Goal: Task Accomplishment & Management: Use online tool/utility

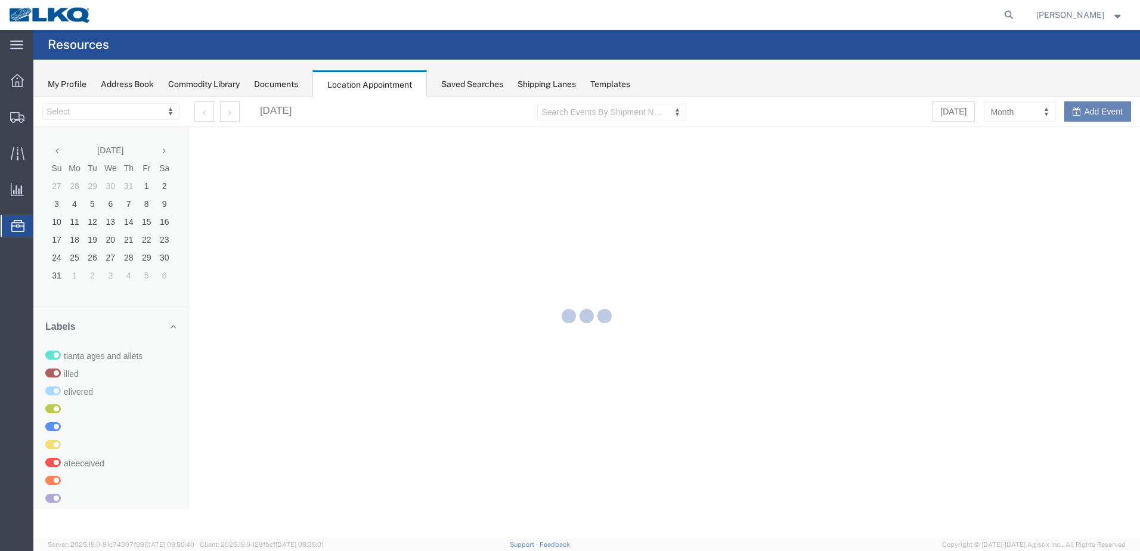
select select "28018"
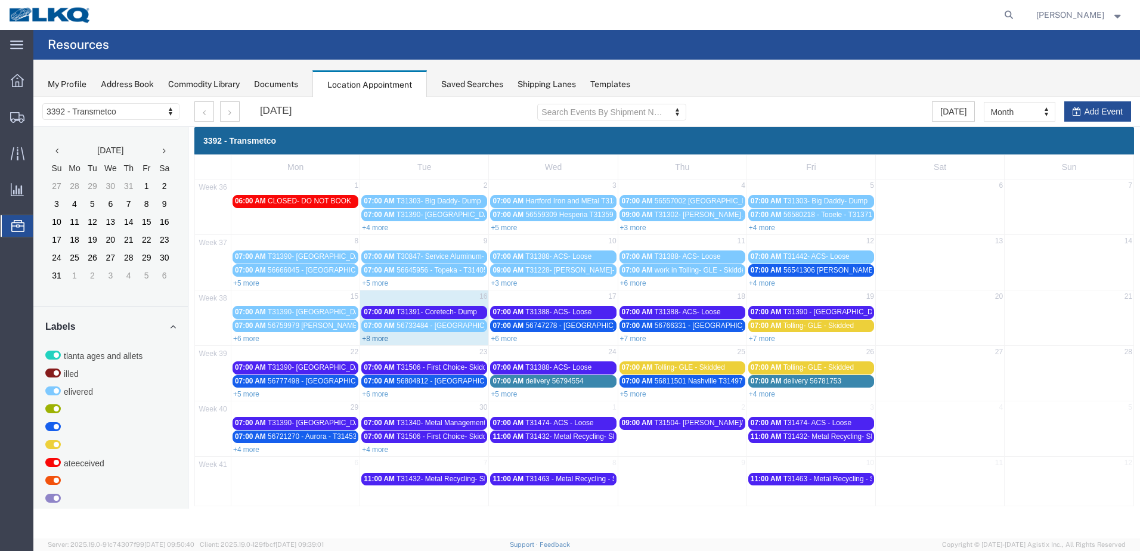
click at [383, 339] on link "+8 more" at bounding box center [375, 338] width 26 height 8
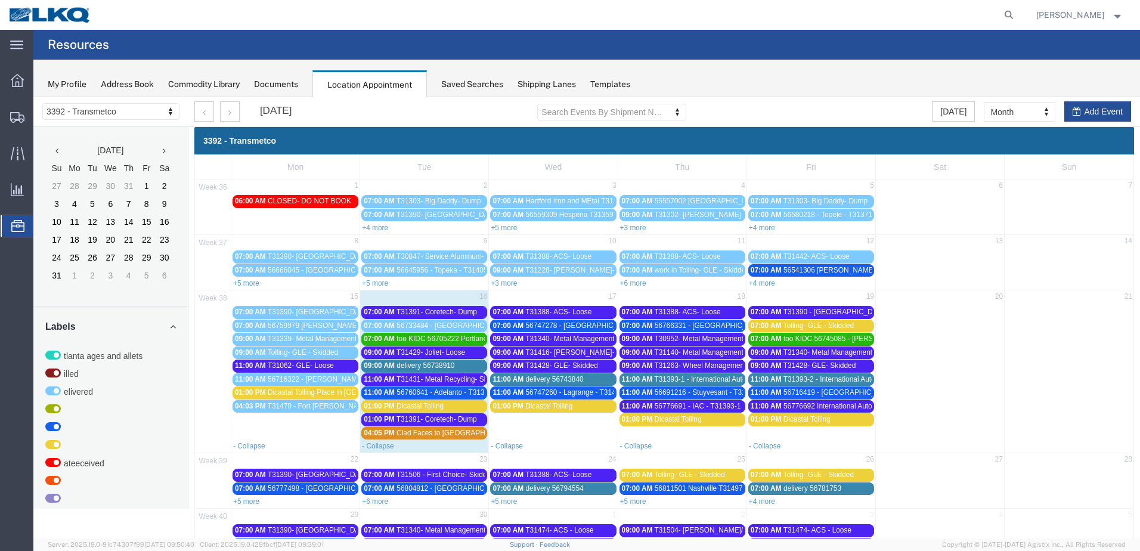
click at [451, 341] on span "too KIDC 56705222 Portland T31448 Skidded **Work in per [PERSON_NAME]**" at bounding box center [522, 338] width 253 height 8
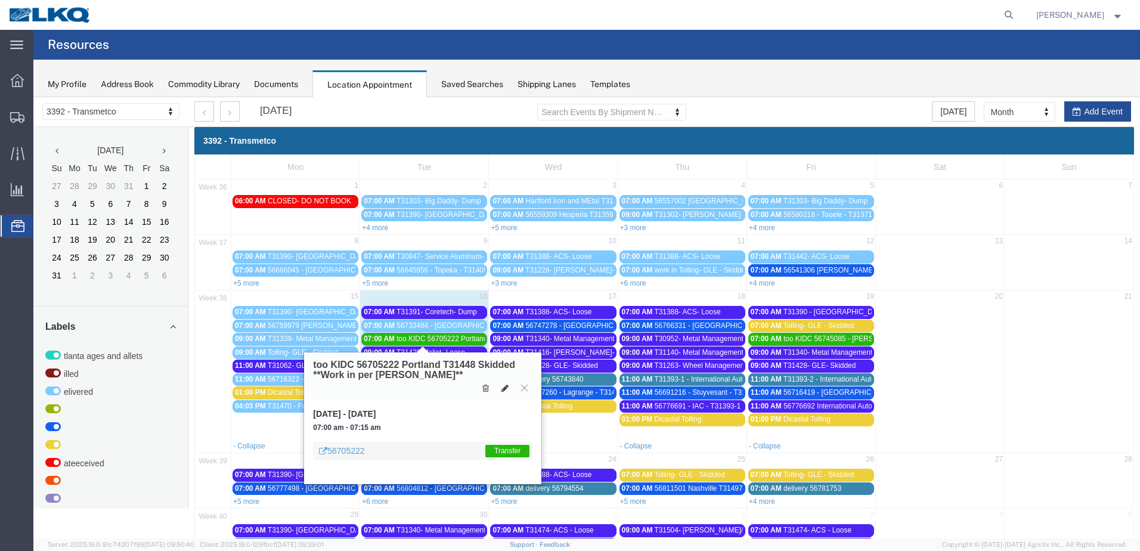
click at [501, 389] on button at bounding box center [505, 388] width 17 height 13
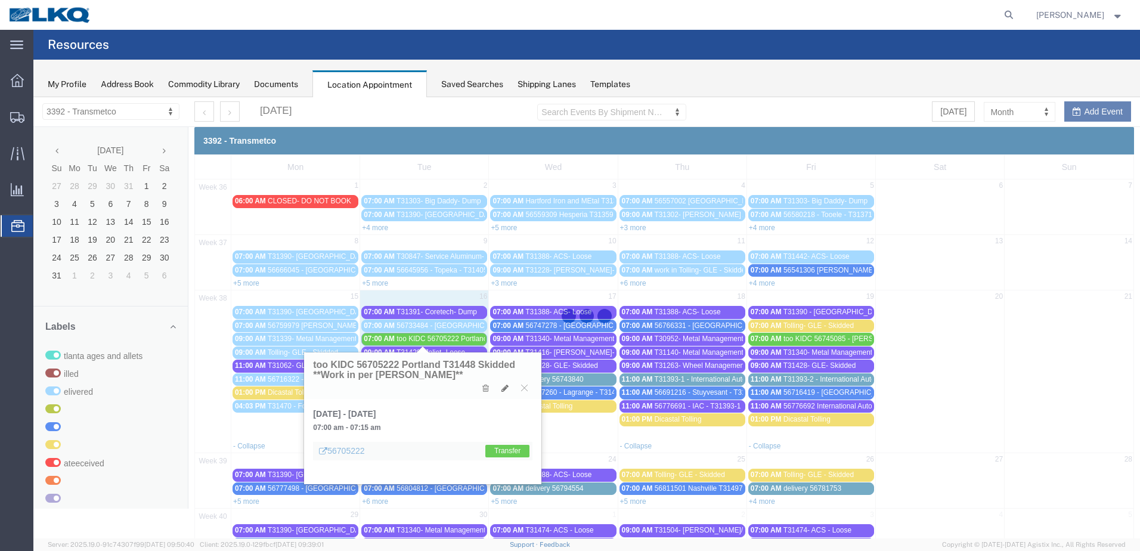
select select "1"
select select "21"
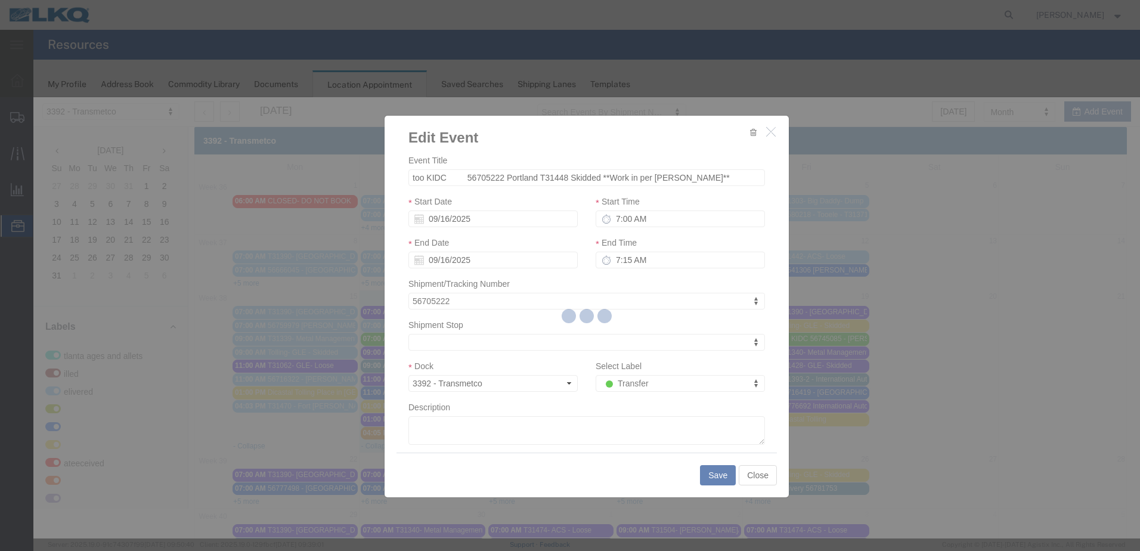
select select
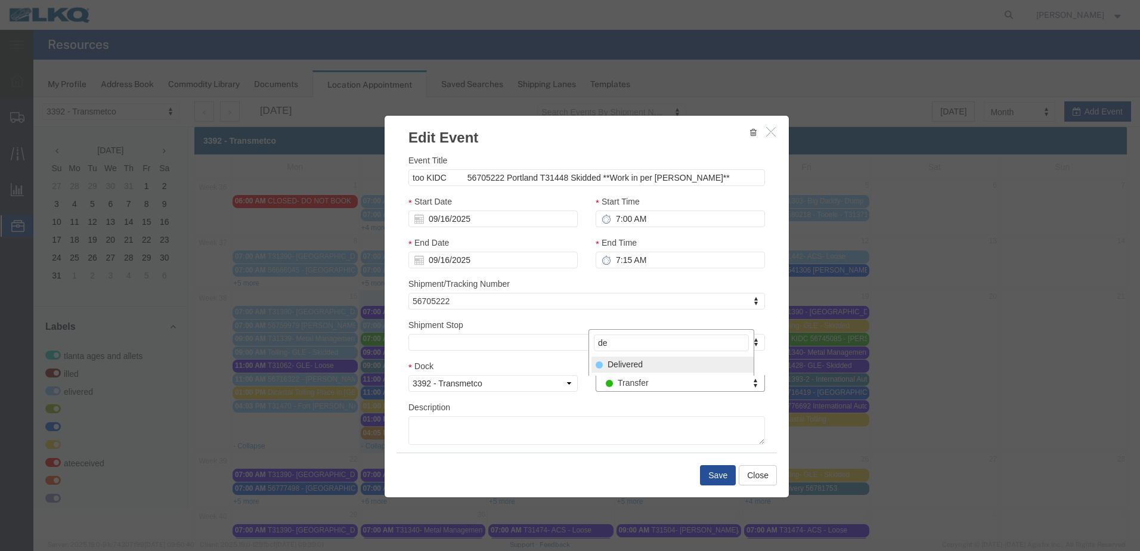
type input "de"
select select "40"
click at [702, 470] on button "Save" at bounding box center [718, 475] width 36 height 20
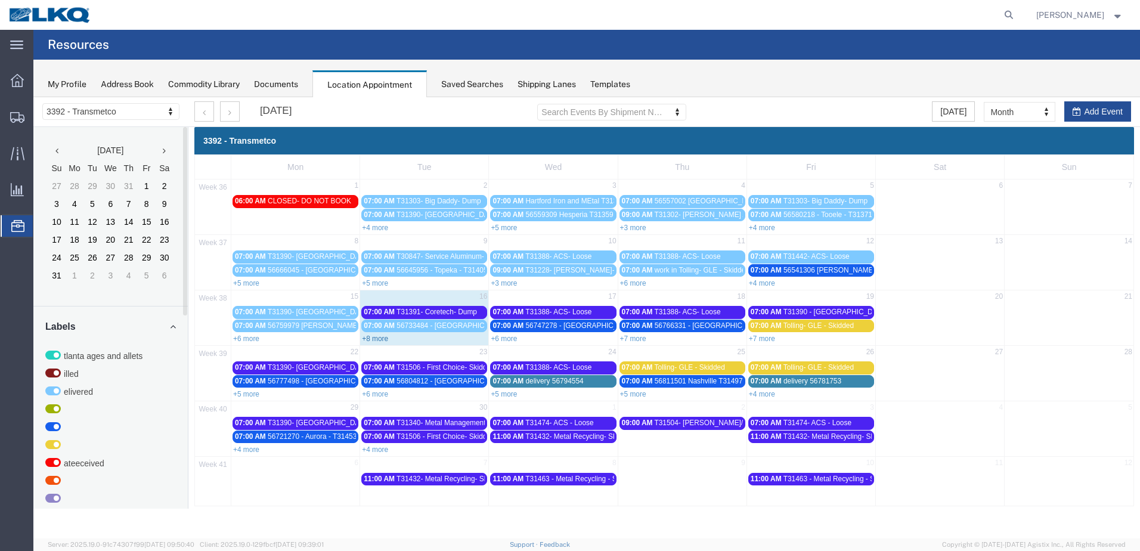
click at [370, 336] on link "+8 more" at bounding box center [375, 338] width 26 height 8
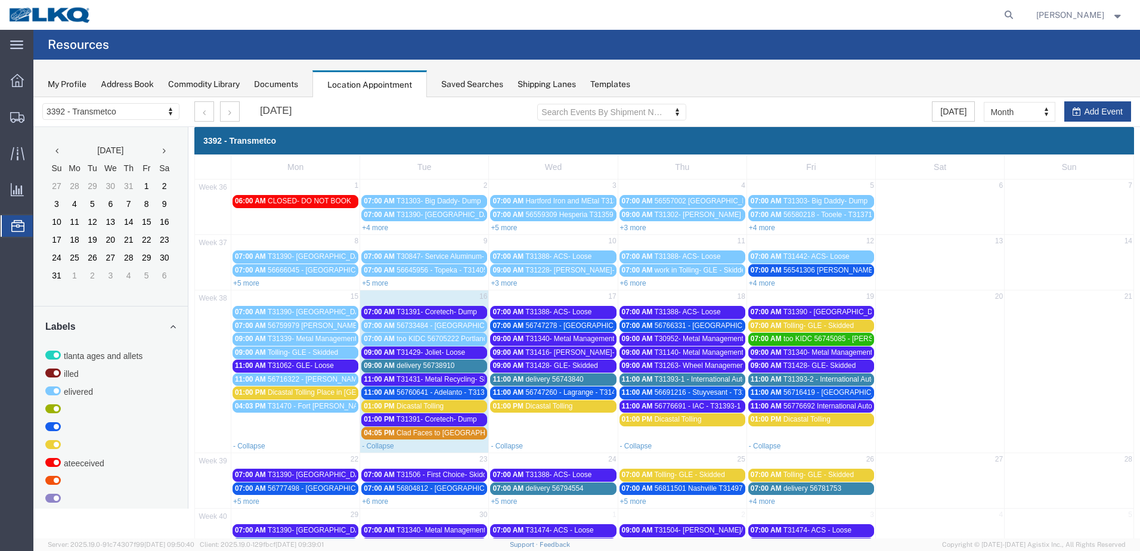
click at [470, 350] on div "09:00 AM T31429- [GEOGRAPHIC_DATA]- Loose" at bounding box center [424, 352] width 121 height 9
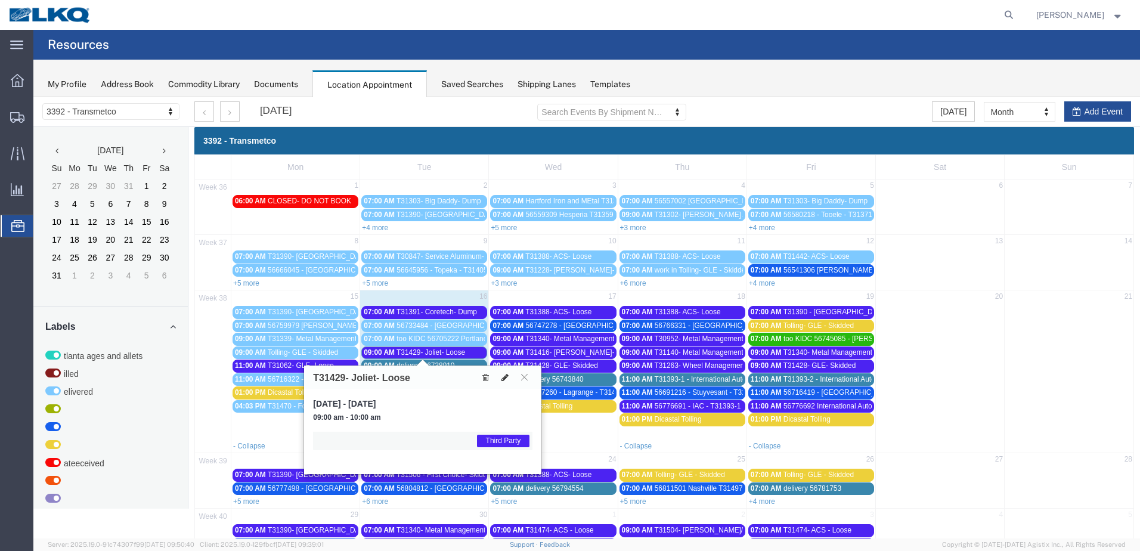
click at [505, 375] on icon at bounding box center [504, 377] width 7 height 8
select select "1"
select select "23"
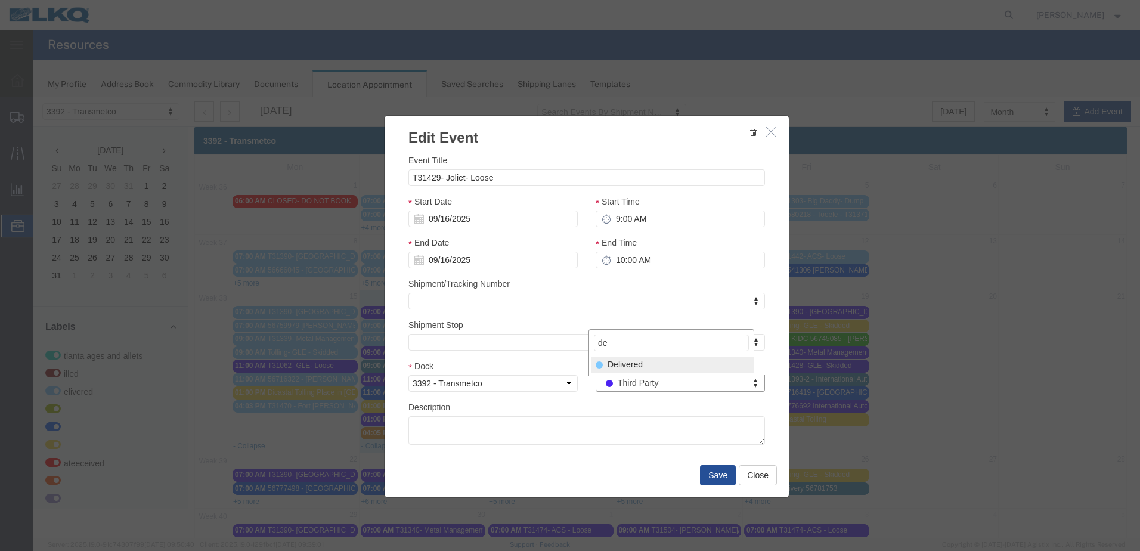
type input "de"
select select "40"
click at [713, 481] on button "Save" at bounding box center [718, 475] width 36 height 20
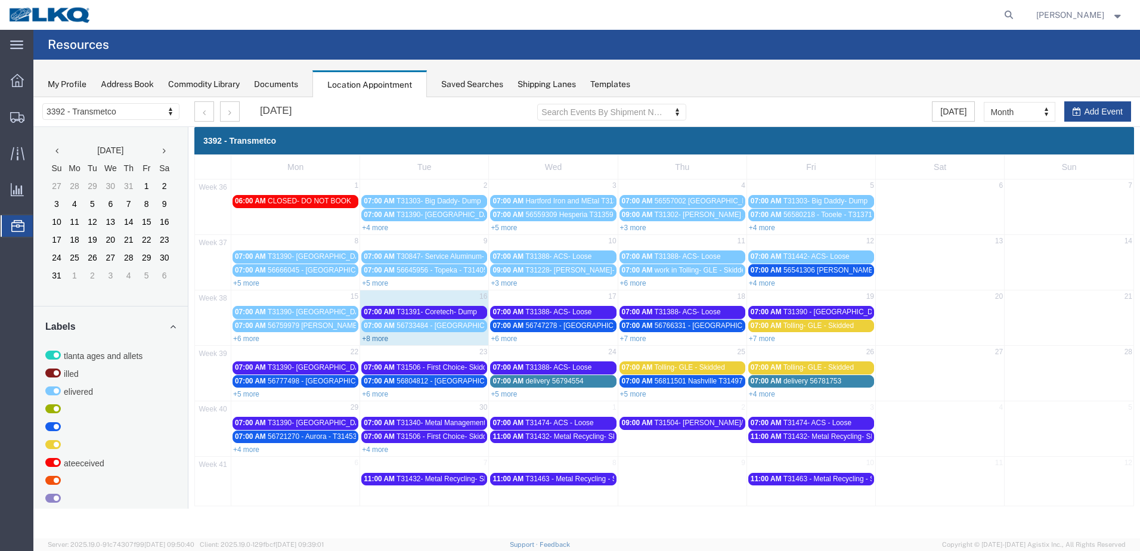
click at [383, 339] on link "+8 more" at bounding box center [375, 338] width 26 height 8
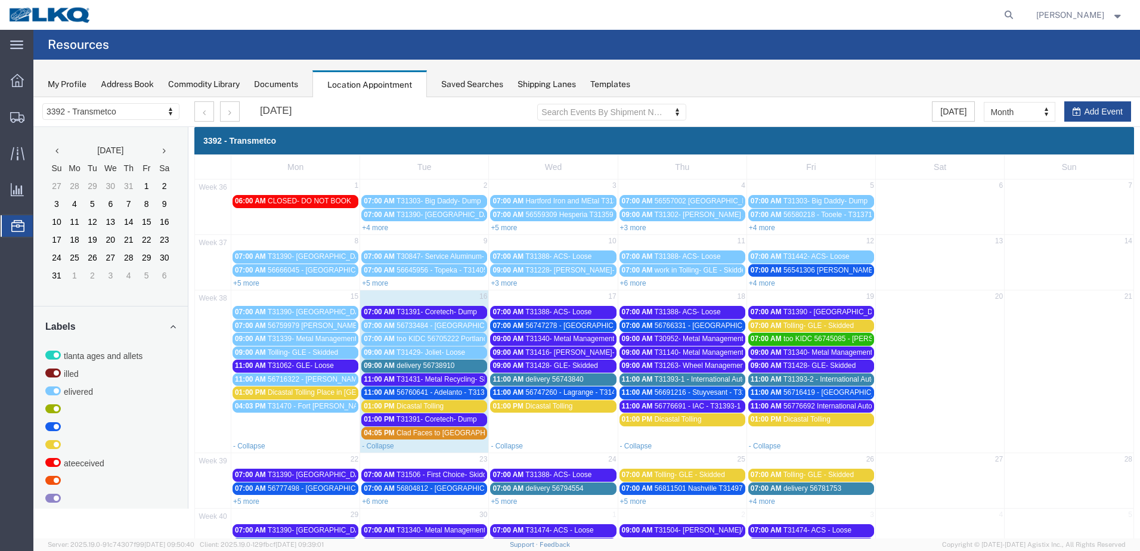
click at [449, 367] on span "delivery 56738910" at bounding box center [425, 365] width 58 height 8
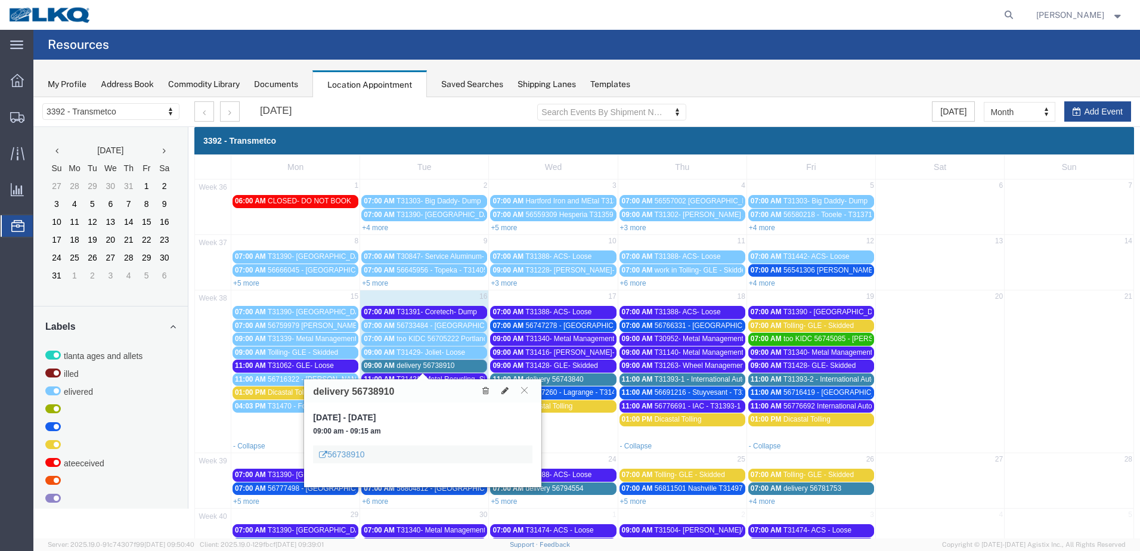
click at [458, 315] on span "T31391- Coretech- Dump" at bounding box center [436, 312] width 80 height 8
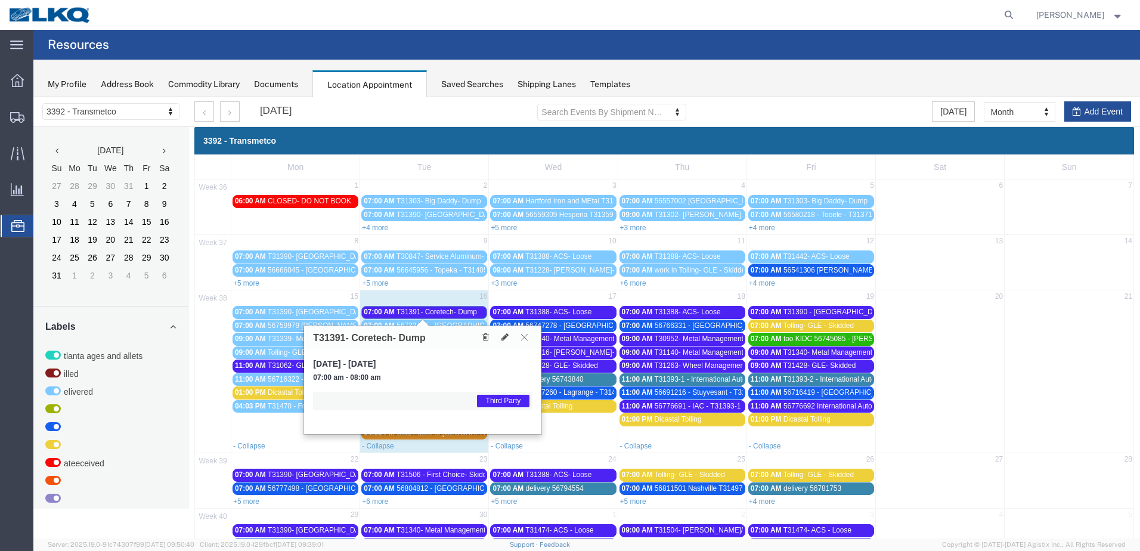
click at [525, 337] on icon at bounding box center [524, 336] width 7 height 7
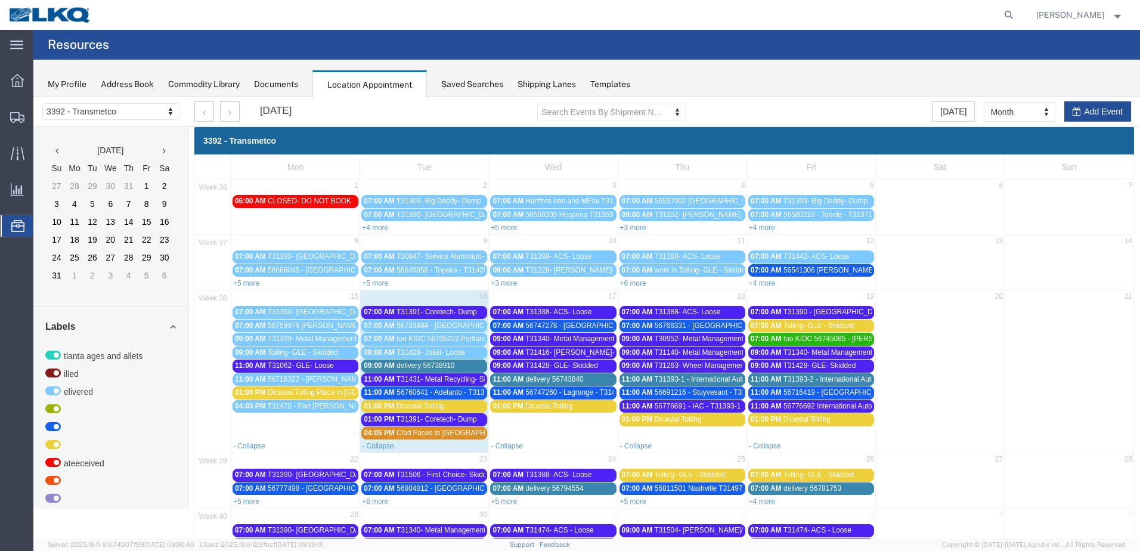
click at [416, 406] on span "Dicastal Tolling" at bounding box center [419, 406] width 47 height 8
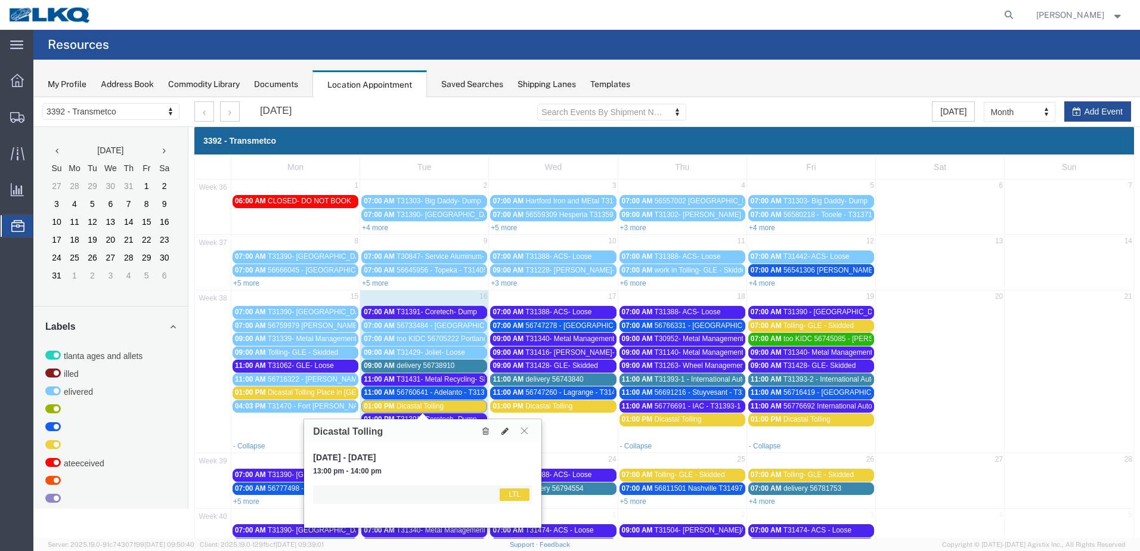
click at [530, 428] on button at bounding box center [524, 430] width 16 height 11
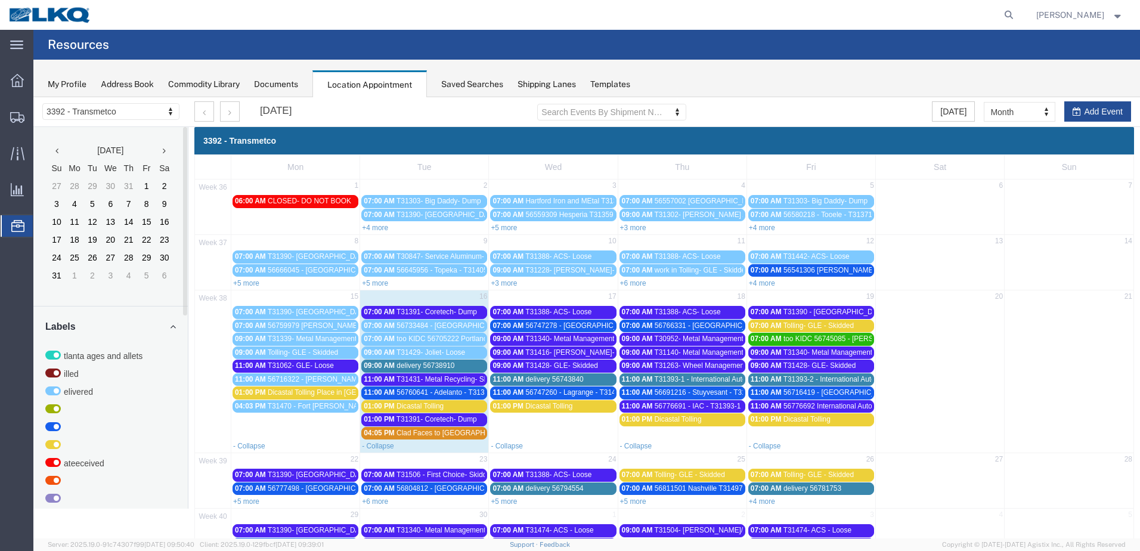
click at [197, 487] on td at bounding box center [213, 488] width 36 height 13
click at [452, 364] on span "delivery 56738910" at bounding box center [425, 365] width 58 height 8
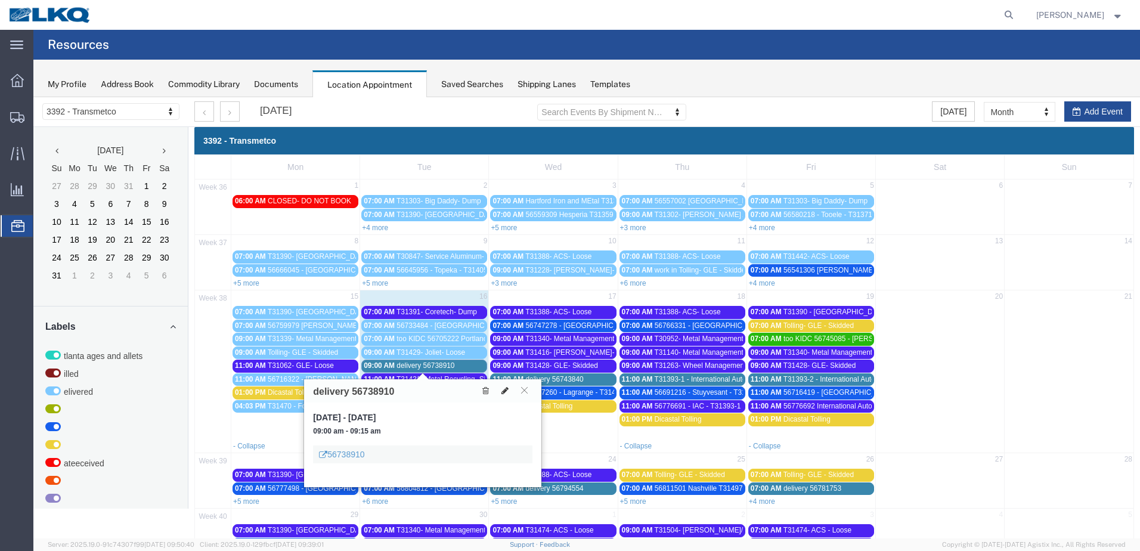
click at [510, 389] on button at bounding box center [505, 391] width 17 height 13
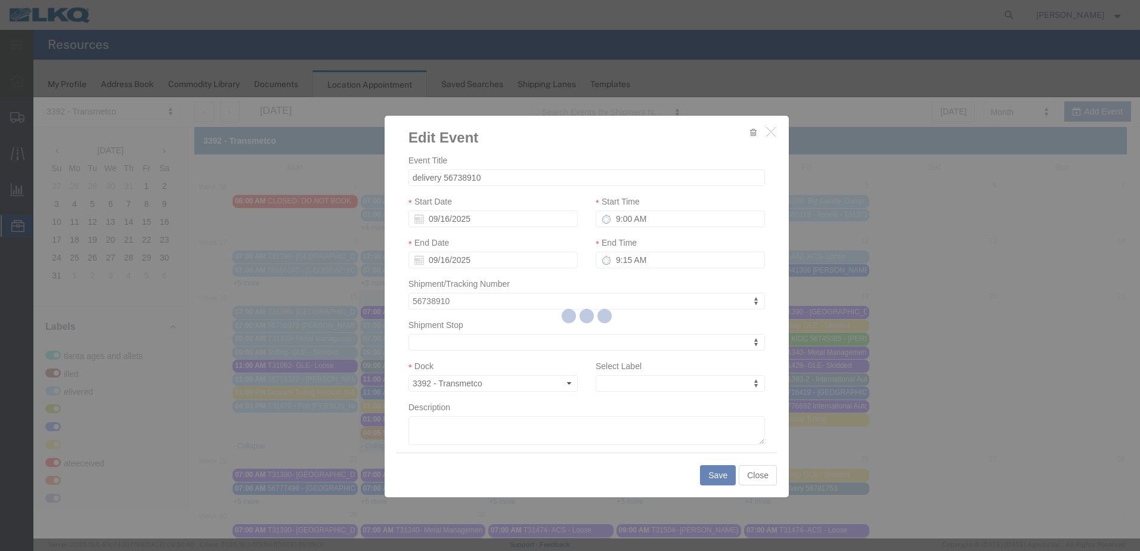
select select
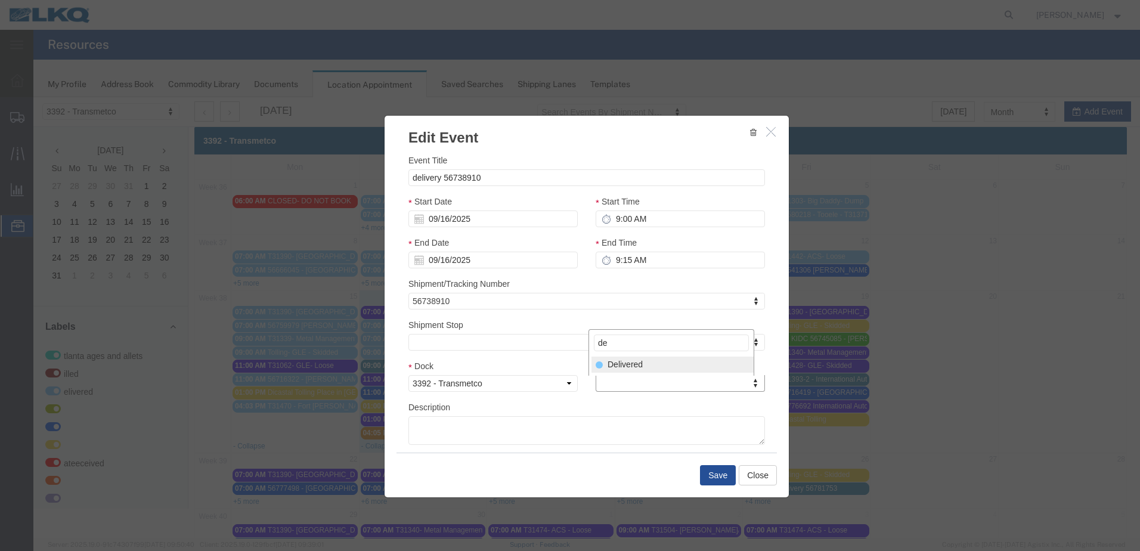
type input "de"
select select "40"
click at [711, 475] on button "Save" at bounding box center [718, 475] width 36 height 20
